Goal: Task Accomplishment & Management: Complete application form

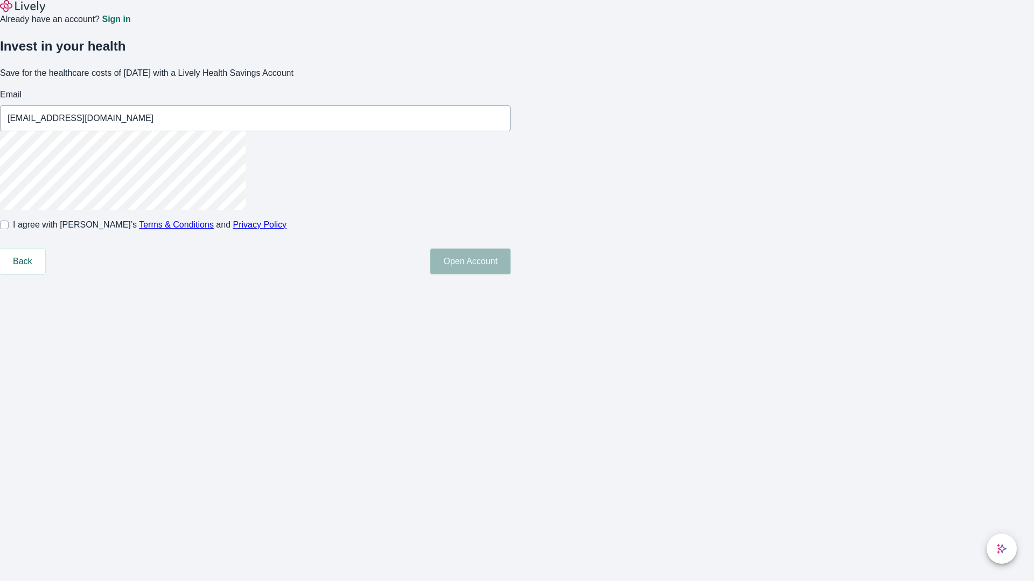
click at [9, 229] on input "I agree with Lively’s Terms & Conditions and Privacy Policy" at bounding box center [4, 225] width 9 height 9
checkbox input "true"
click at [510, 275] on button "Open Account" at bounding box center [470, 262] width 80 height 26
